Goal: Transaction & Acquisition: Obtain resource

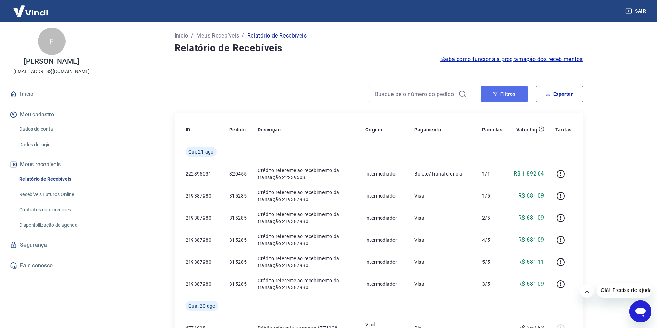
click at [519, 96] on button "Filtros" at bounding box center [503, 94] width 47 height 17
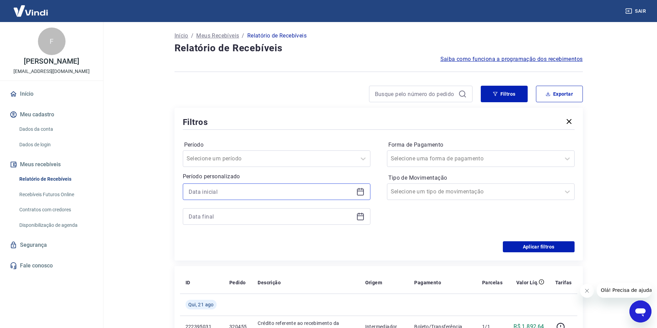
click at [253, 194] on input at bounding box center [271, 192] width 165 height 10
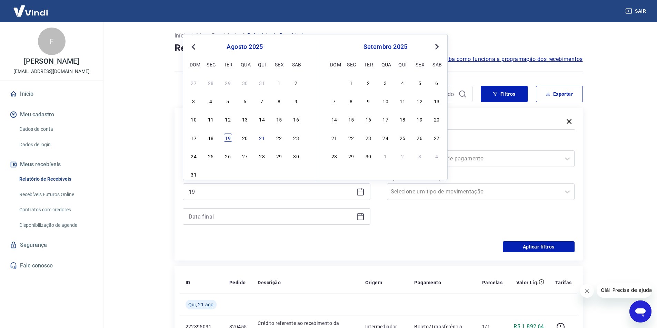
click at [229, 139] on div "19" at bounding box center [228, 138] width 8 height 8
type input "[DATE]"
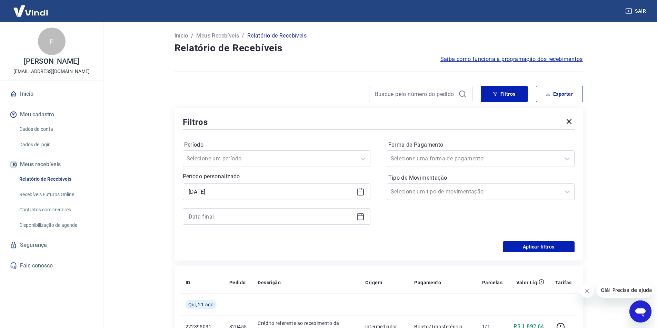
click at [358, 213] on icon at bounding box center [360, 217] width 8 height 8
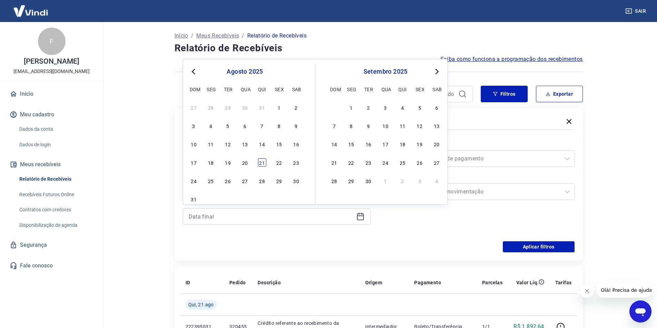
click at [264, 163] on div "21" at bounding box center [262, 163] width 8 height 8
type input "[DATE]"
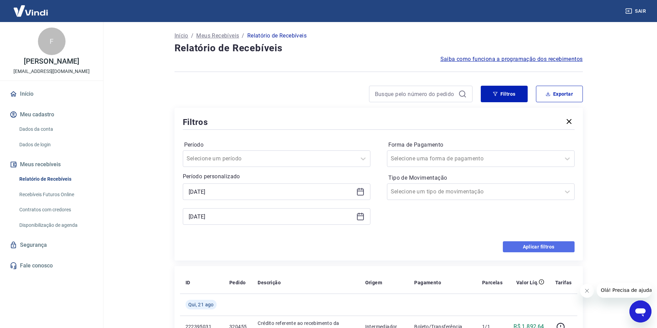
click at [516, 246] on button "Aplicar filtros" at bounding box center [538, 247] width 72 height 11
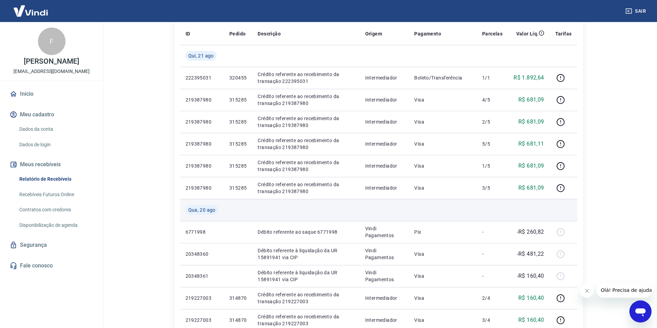
scroll to position [69, 0]
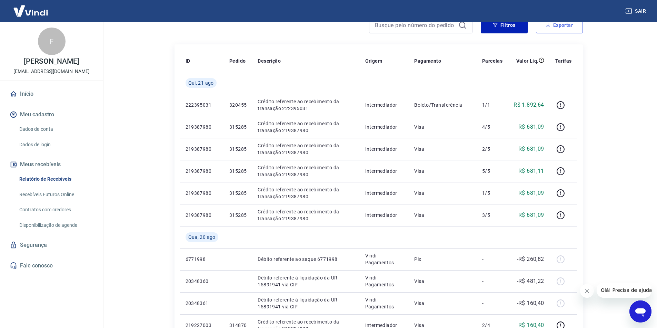
click at [557, 27] on button "Exportar" at bounding box center [559, 25] width 47 height 17
type input "[DATE]"
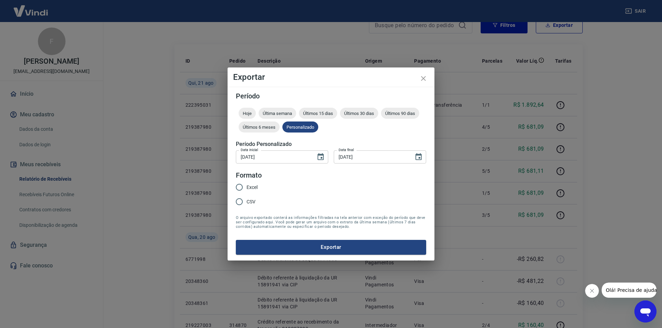
click at [243, 189] on input "Excel" at bounding box center [239, 187] width 14 height 14
radio input "true"
click at [280, 248] on button "Exportar" at bounding box center [331, 247] width 190 height 14
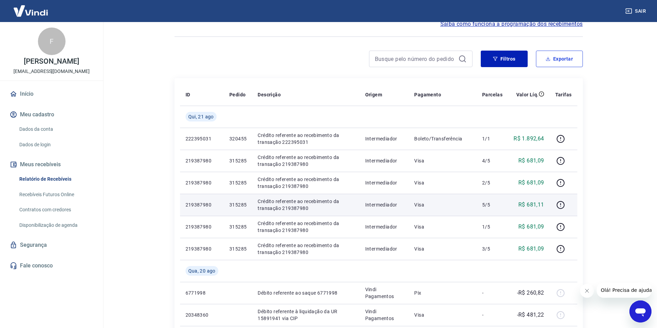
scroll to position [34, 0]
